Goal: Transaction & Acquisition: Purchase product/service

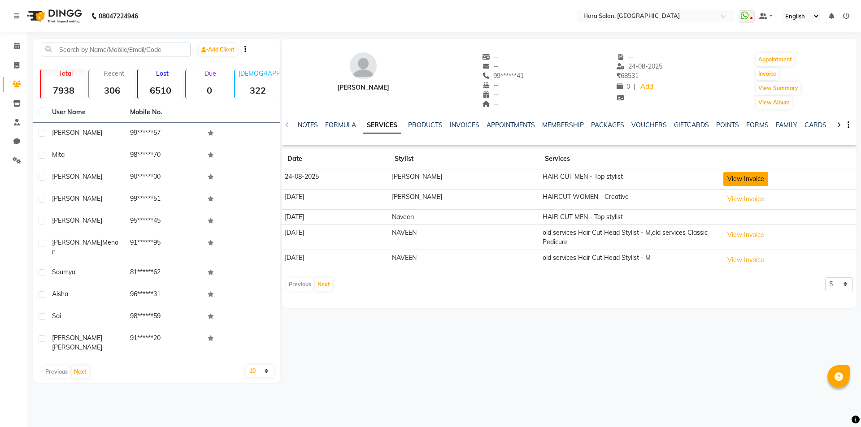
click at [762, 177] on button "View Invoice" at bounding box center [745, 179] width 45 height 14
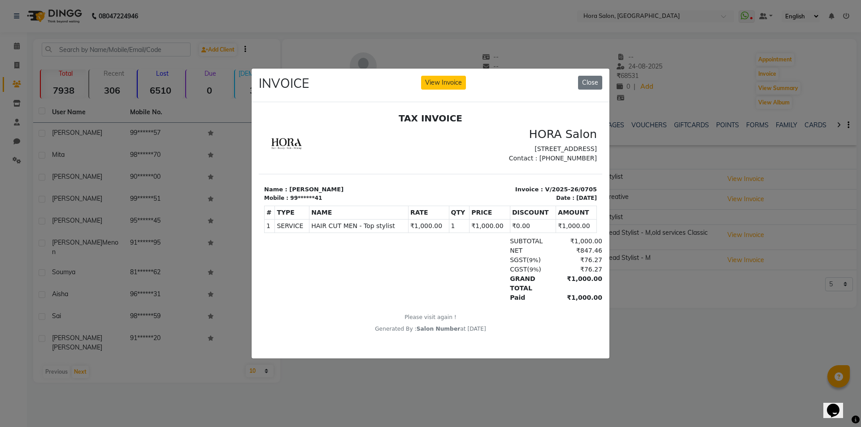
click at [679, 284] on ngb-modal-window "INVOICE View Invoice Close" at bounding box center [430, 213] width 861 height 427
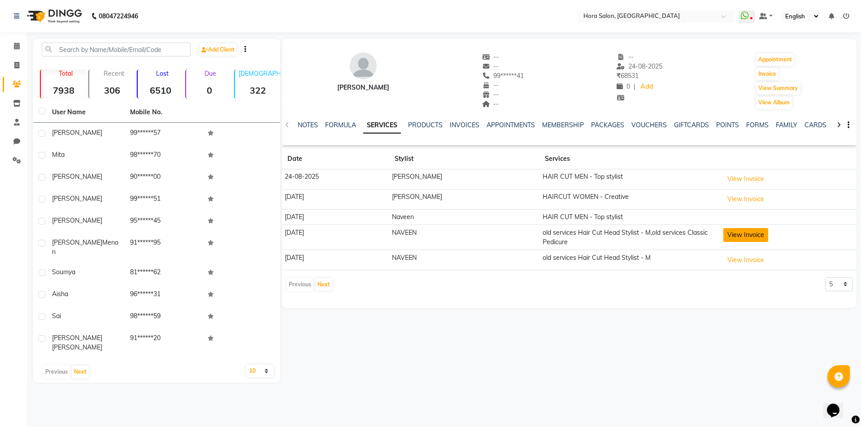
click at [743, 234] on button "View Invoice" at bounding box center [745, 235] width 45 height 14
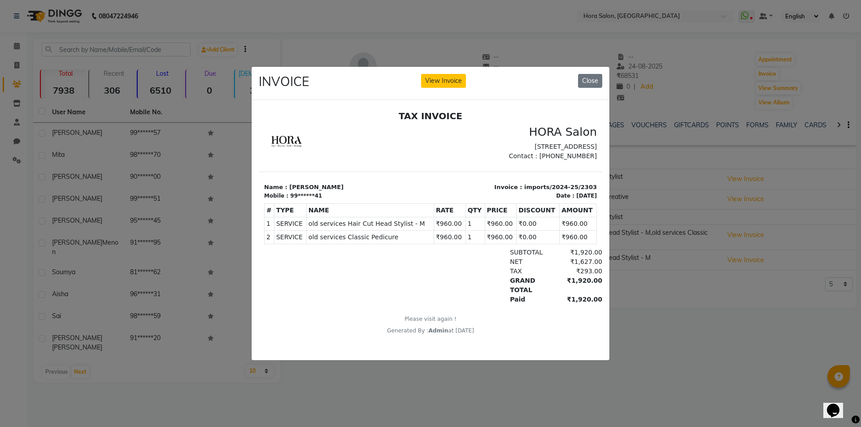
scroll to position [7, 0]
click at [636, 275] on ngb-modal-window "INVOICE View Invoice Close" at bounding box center [430, 213] width 861 height 427
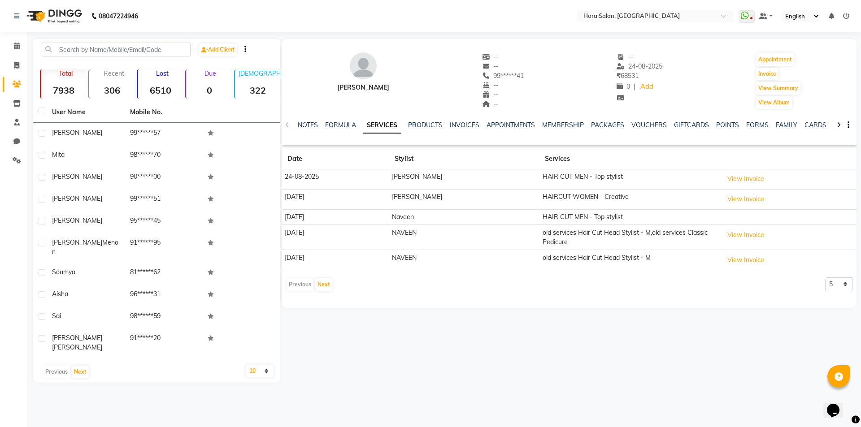
click at [596, 218] on td "HAIR CUT MEN - Top stylist" at bounding box center [630, 217] width 181 height 16
click at [751, 257] on button "View Invoice" at bounding box center [745, 260] width 45 height 14
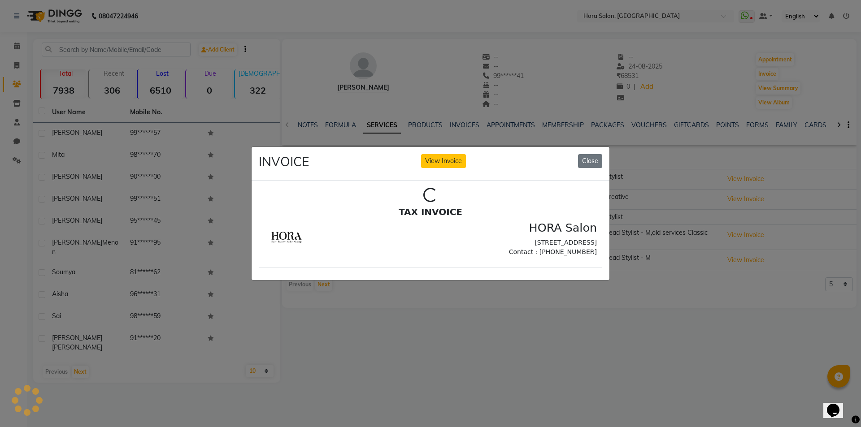
scroll to position [0, 0]
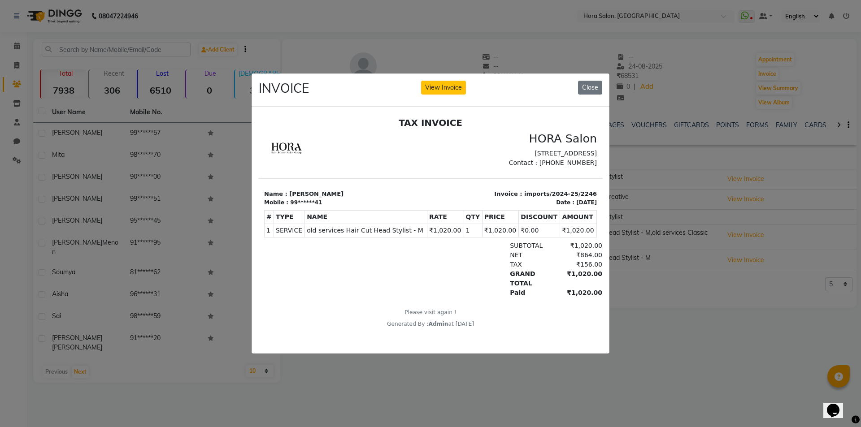
click at [651, 311] on ngb-modal-window "INVOICE View Invoice Close" at bounding box center [430, 213] width 861 height 427
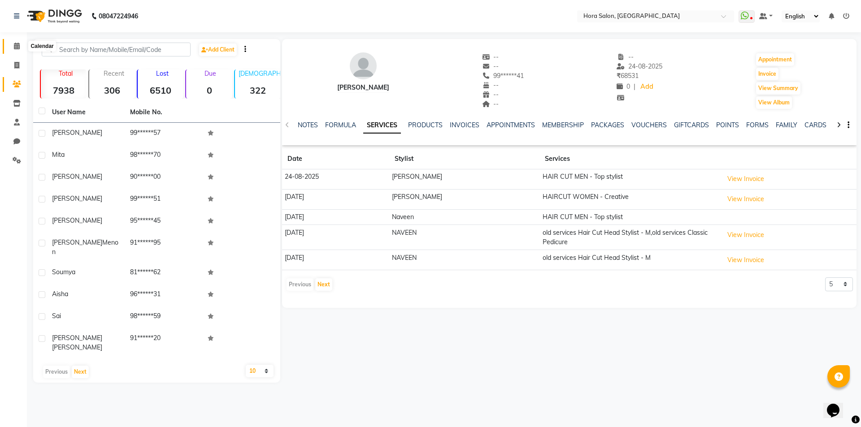
click at [18, 50] on span at bounding box center [17, 46] width 16 height 10
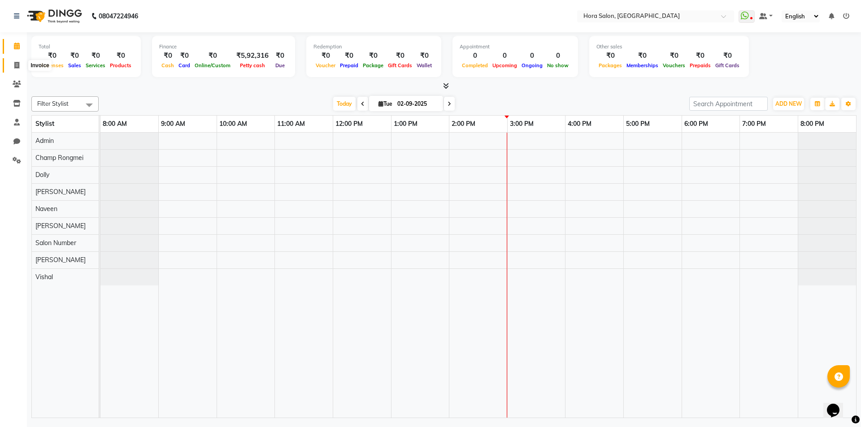
click at [16, 64] on icon at bounding box center [16, 65] width 5 height 7
select select "8101"
select select "service"
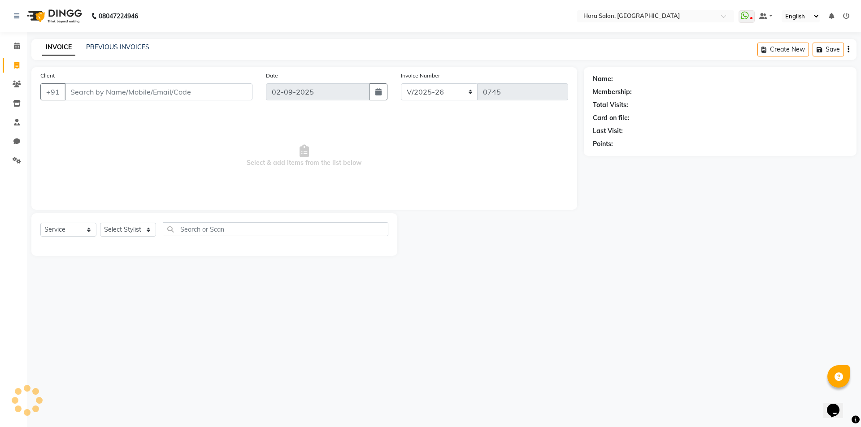
click at [146, 96] on input "Client" at bounding box center [159, 91] width 188 height 17
type input "9963884841"
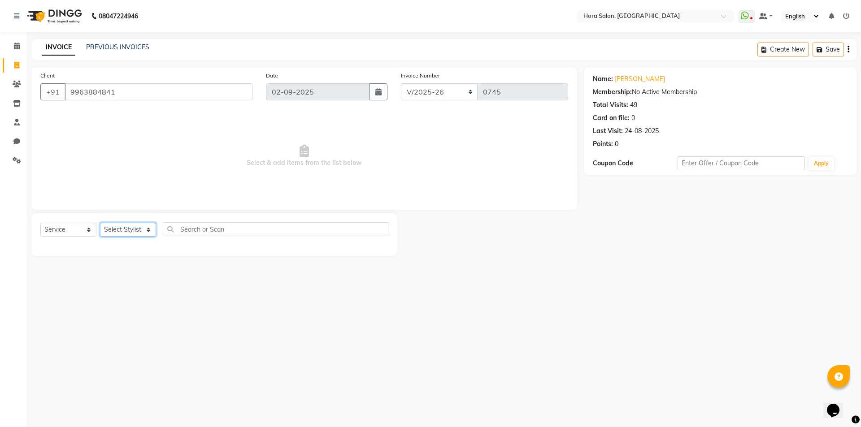
click at [119, 233] on select "Select Stylist Admin Champ Rongmei [PERSON_NAME] ‪ [PERSON_NAME] Salon Number […" at bounding box center [128, 230] width 56 height 14
select select "76433"
click at [100, 223] on select "Select Stylist Admin Champ Rongmei [PERSON_NAME] ‪ [PERSON_NAME] Salon Number […" at bounding box center [128, 230] width 56 height 14
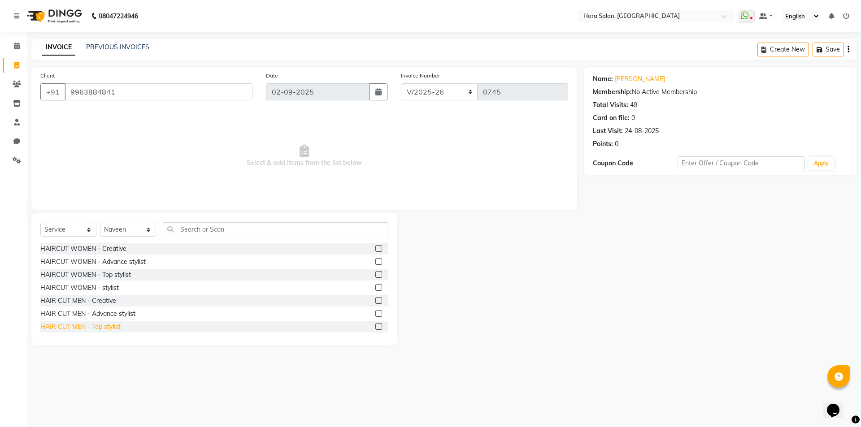
click at [96, 325] on div "HAIR CUT MEN - Top stylist" at bounding box center [80, 326] width 80 height 9
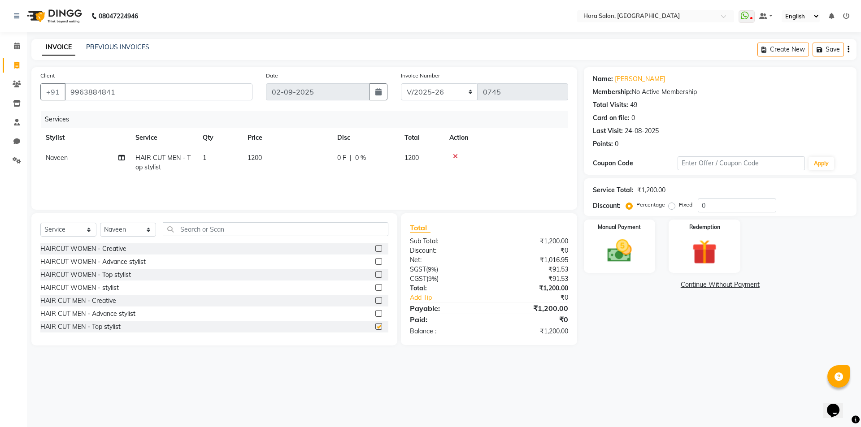
checkbox input "false"
click at [187, 230] on input "text" at bounding box center [276, 229] width 226 height 14
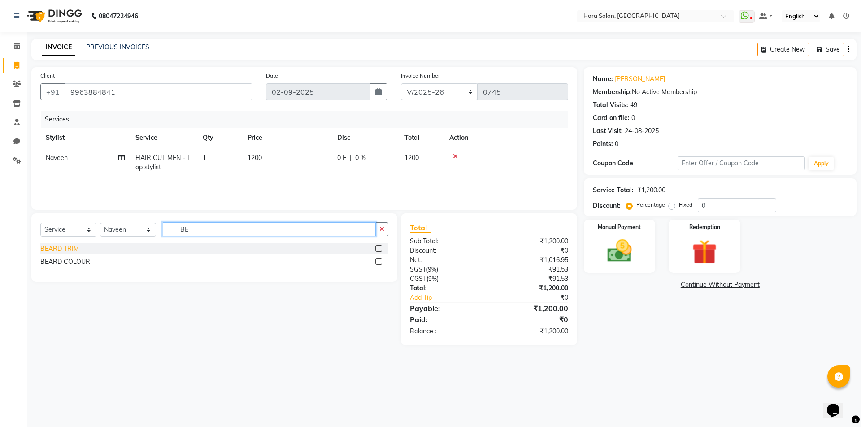
type input "BE"
click at [49, 251] on div "BEARD TRIM" at bounding box center [59, 248] width 39 height 9
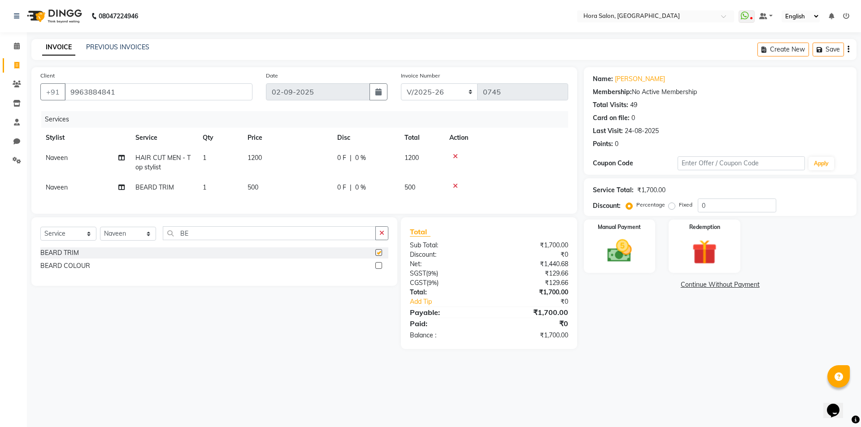
checkbox input "false"
click at [353, 158] on div "0 F | 0 %" at bounding box center [365, 157] width 57 height 9
select select "76433"
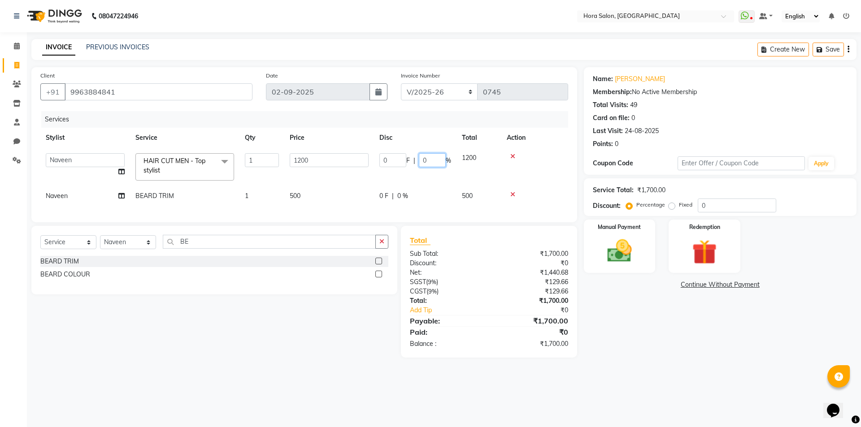
drag, startPoint x: 427, startPoint y: 164, endPoint x: 407, endPoint y: 168, distance: 20.5
click at [407, 168] on td "0 F | 0 %" at bounding box center [415, 167] width 83 height 38
type input "15"
click at [392, 192] on div "0 F | 0 %" at bounding box center [415, 196] width 72 height 9
select select "76433"
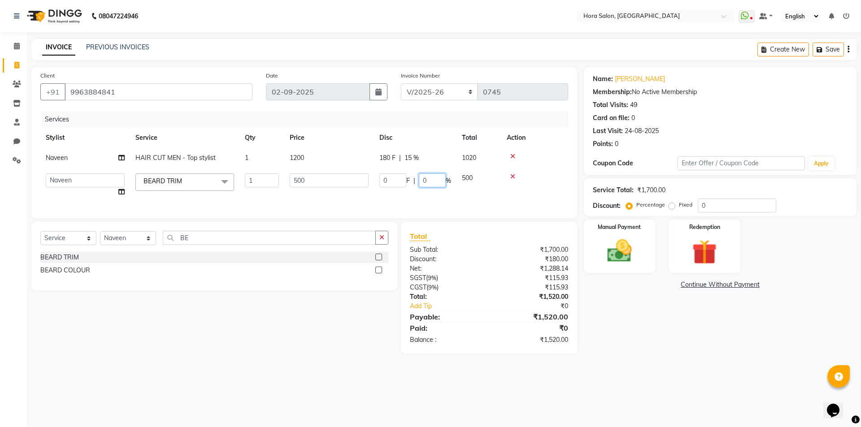
click at [430, 181] on input "0" at bounding box center [432, 181] width 27 height 14
type input "15"
click at [469, 250] on div "Total Sub Total: ₹1,700.00 Discount: ₹180.00 Net: ₹1,288.14 SGST ( 9% ) ₹115.93…" at bounding box center [489, 288] width 158 height 114
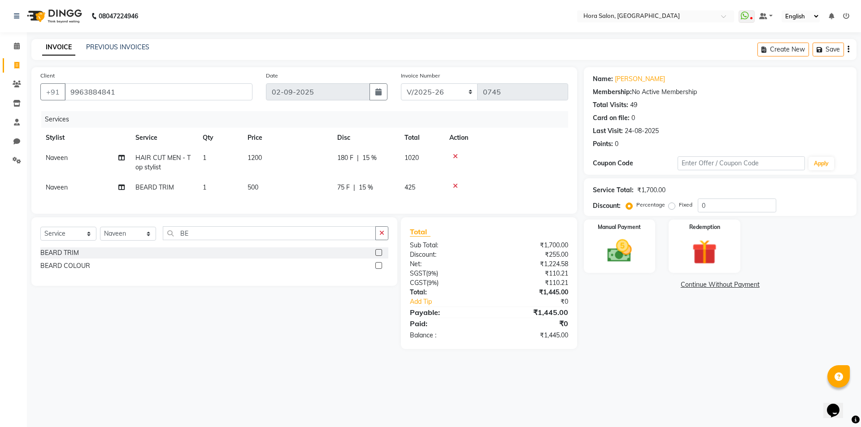
click at [252, 186] on span "500" at bounding box center [253, 187] width 11 height 8
select select "76433"
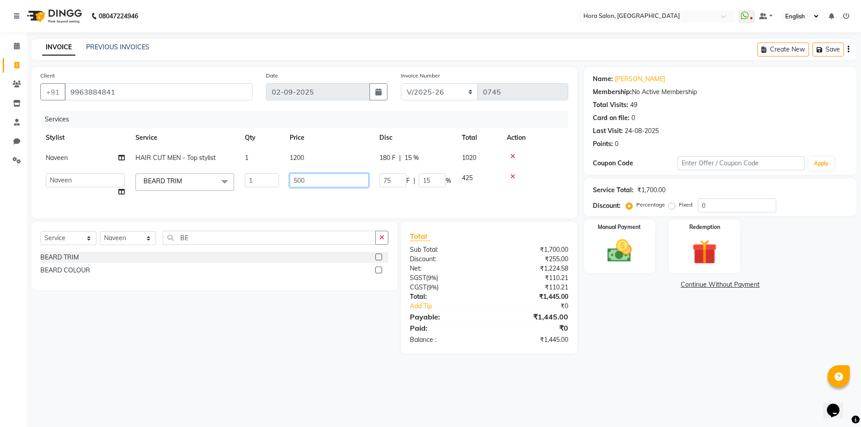
drag, startPoint x: 311, startPoint y: 187, endPoint x: 281, endPoint y: 192, distance: 30.6
click at [284, 192] on tr "Admin Champ Rongmei [PERSON_NAME] ‪ [PERSON_NAME] Salon Number [PERSON_NAME] [P…" at bounding box center [304, 185] width 528 height 34
type input "600"
click at [352, 194] on tr "Admin Champ Rongmei [PERSON_NAME] ‪ [PERSON_NAME] Salon Number [PERSON_NAME] [P…" at bounding box center [304, 185] width 528 height 34
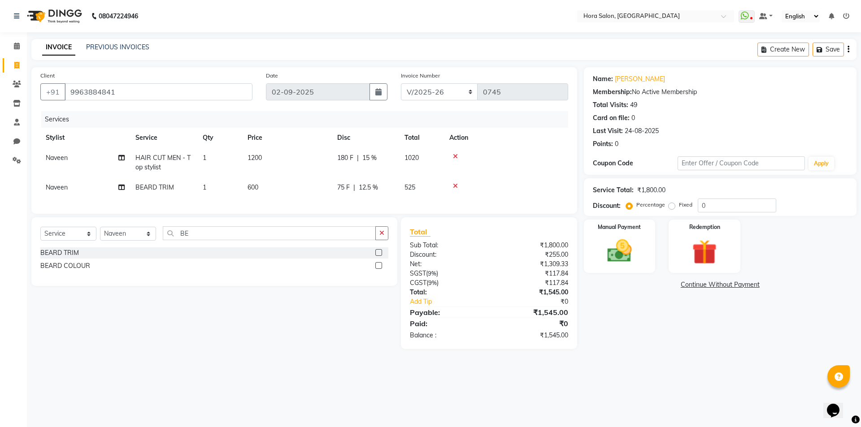
click at [413, 185] on span "525" at bounding box center [410, 187] width 11 height 8
select select "76433"
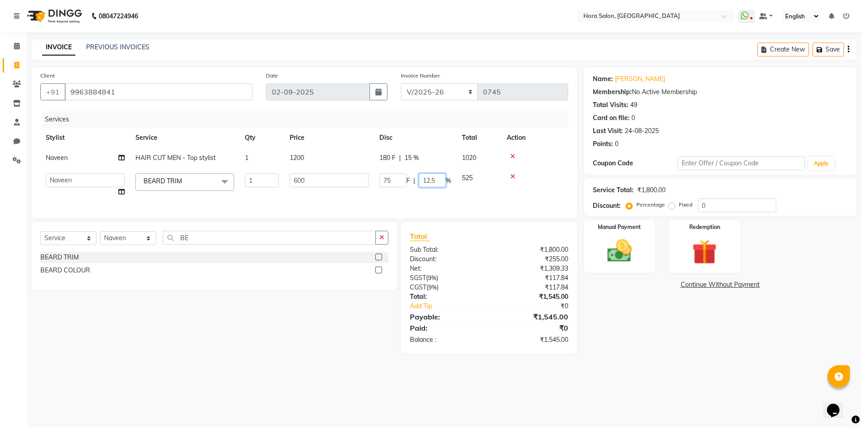
drag, startPoint x: 439, startPoint y: 179, endPoint x: 406, endPoint y: 184, distance: 33.1
click at [406, 184] on div "75 F | 12.5 %" at bounding box center [415, 181] width 72 height 14
type input "15"
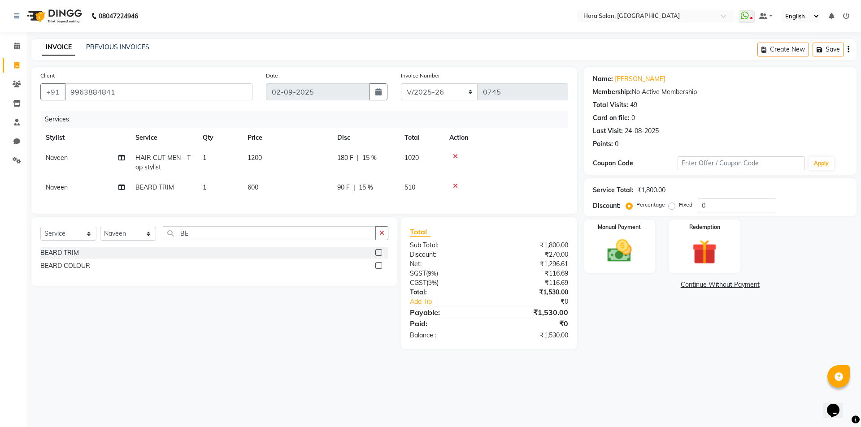
click at [472, 197] on tr "Naveen ‪ [PERSON_NAME] TRIM 1 600 90 F | 15 % 510" at bounding box center [304, 188] width 528 height 20
click at [615, 244] on img at bounding box center [620, 251] width 42 height 30
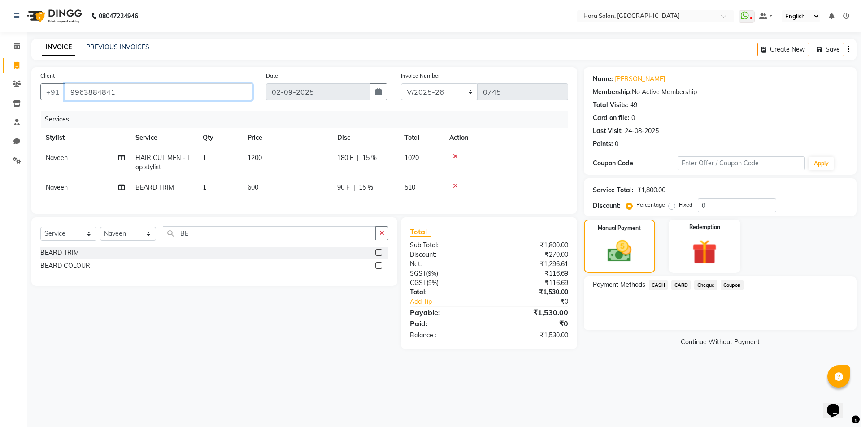
click at [181, 86] on input "9963884841" at bounding box center [159, 91] width 188 height 17
click at [135, 91] on input "9963884841" at bounding box center [159, 91] width 188 height 17
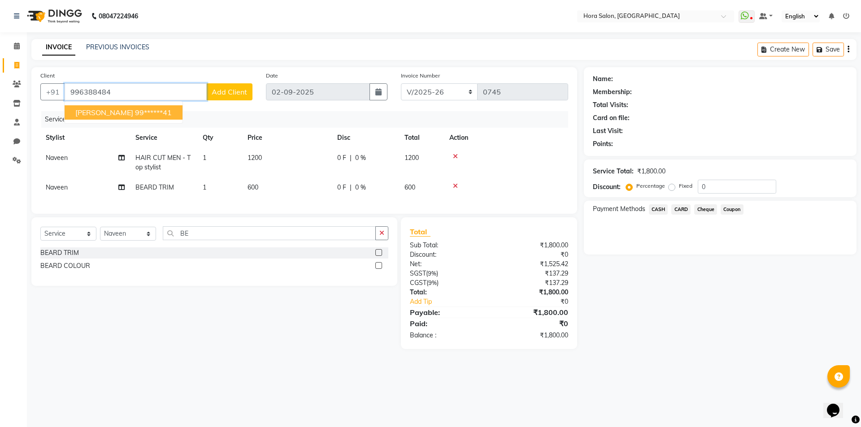
click at [112, 115] on button "[PERSON_NAME] 99******41" at bounding box center [124, 112] width 118 height 14
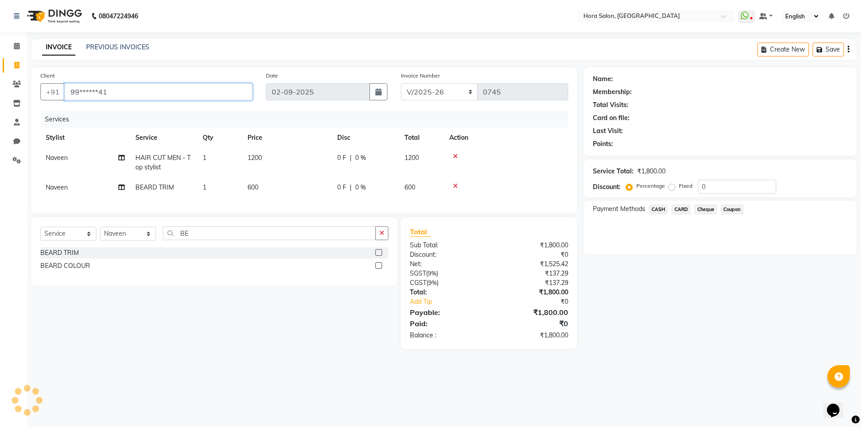
type input "99******41"
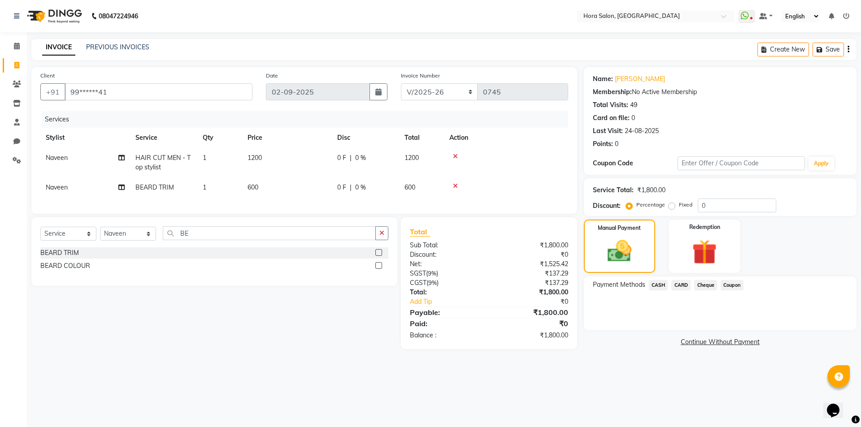
click at [359, 154] on span "0 %" at bounding box center [360, 157] width 11 height 9
select select "76433"
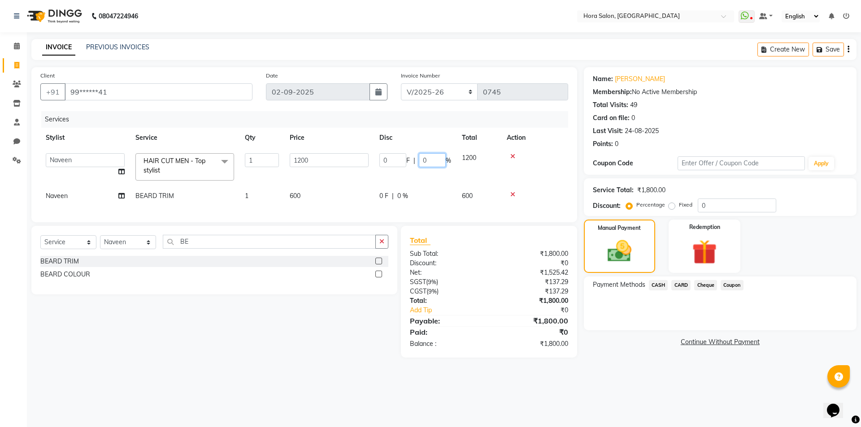
drag, startPoint x: 444, startPoint y: 162, endPoint x: 381, endPoint y: 163, distance: 63.2
click at [381, 163] on div "0 F | 0 %" at bounding box center [415, 160] width 72 height 14
type input "15"
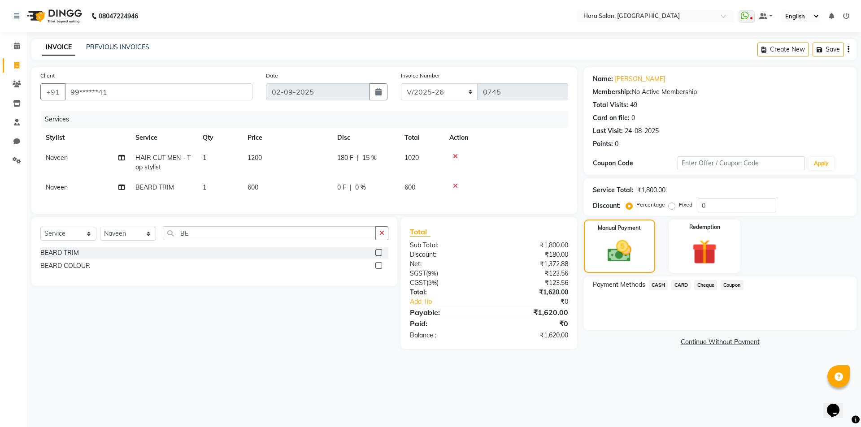
click at [440, 179] on tbody "Naveen ‪ HAIR CUT MEN - Top stylist 1 1200 180 F | 15 % 1020 Naveen ‪ [PERSON_N…" at bounding box center [304, 173] width 528 height 50
click at [358, 187] on span "0 %" at bounding box center [360, 187] width 11 height 9
select select "76433"
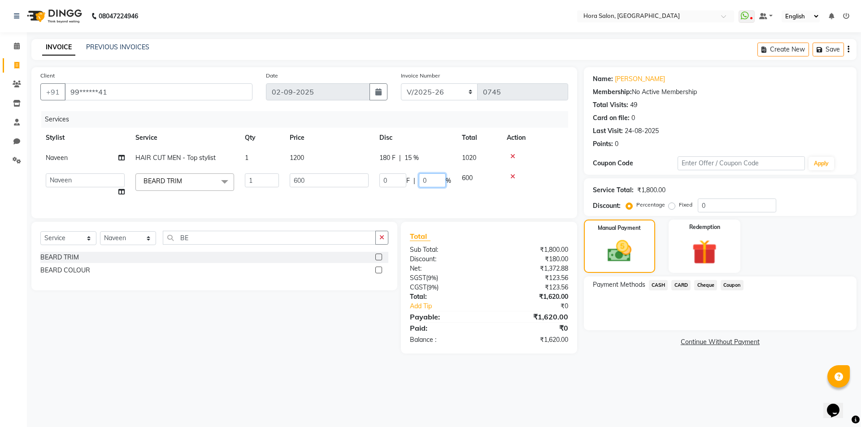
drag, startPoint x: 432, startPoint y: 178, endPoint x: 414, endPoint y: 182, distance: 18.4
click at [415, 182] on div "0 F | 0 %" at bounding box center [415, 181] width 72 height 14
type input "15"
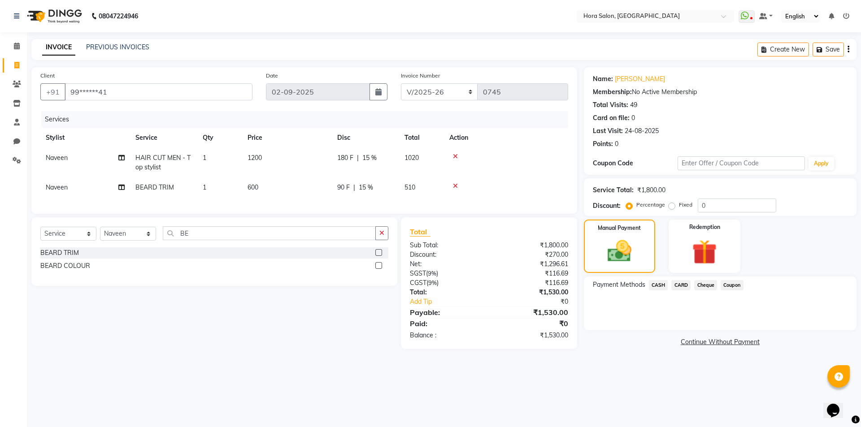
click at [436, 195] on tr "Naveen ‪ [PERSON_NAME] TRIM 1 600 90 F | 15 % 510" at bounding box center [304, 188] width 528 height 20
click at [699, 285] on span "Cheque" at bounding box center [705, 285] width 23 height 10
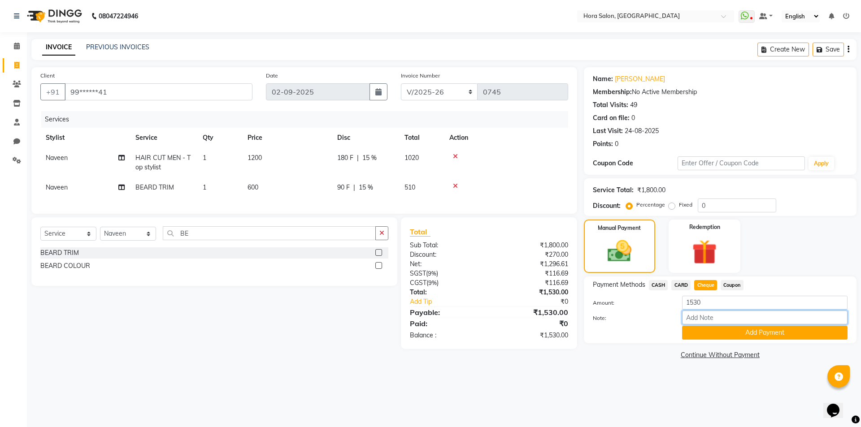
click at [692, 321] on input "Note:" at bounding box center [764, 318] width 165 height 14
type input "gpay"
click at [744, 332] on button "Add Payment" at bounding box center [764, 333] width 165 height 14
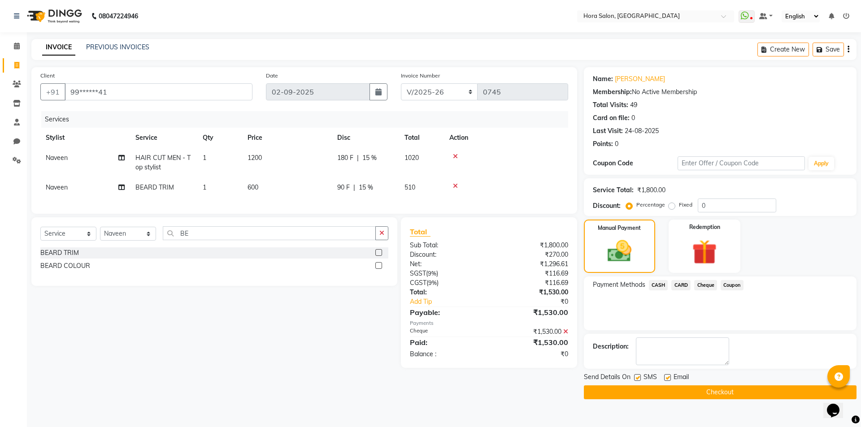
click at [653, 386] on button "Checkout" at bounding box center [720, 393] width 273 height 14
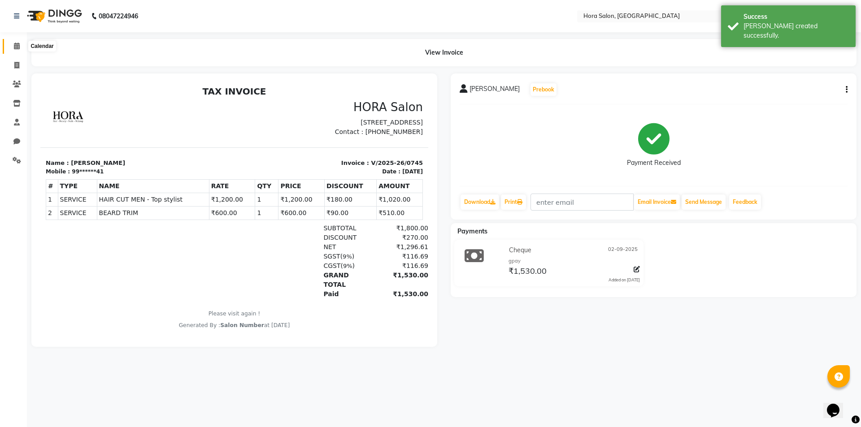
click at [14, 47] on icon at bounding box center [17, 46] width 6 height 7
